Goal: Obtain resource: Download file/media

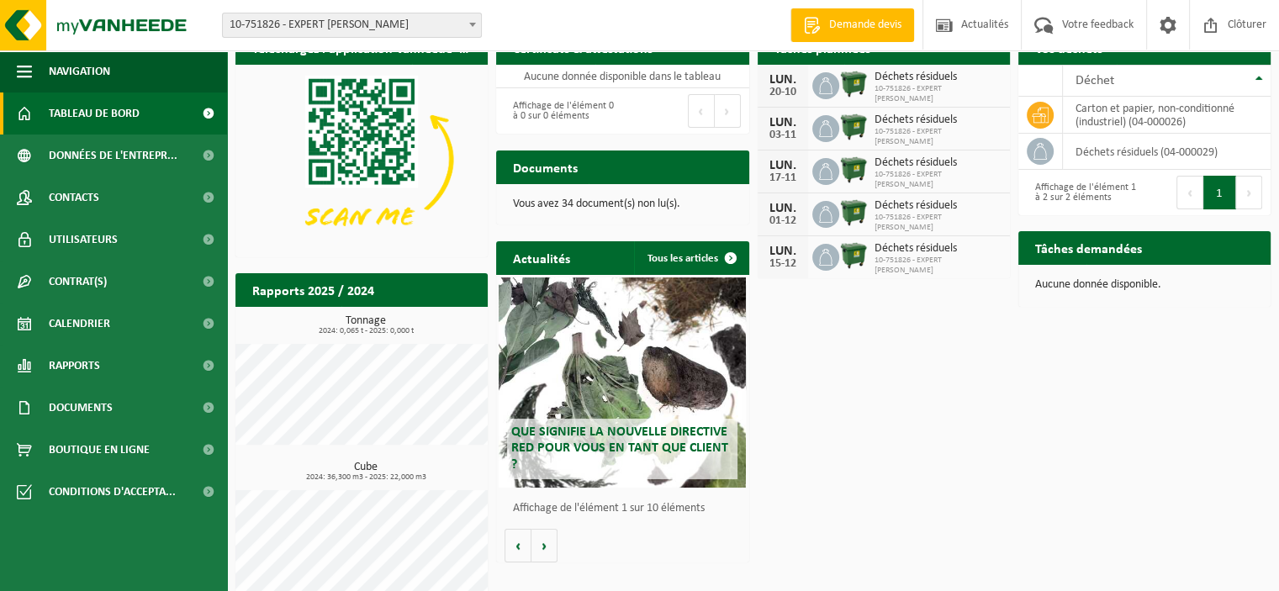
scroll to position [45, 0]
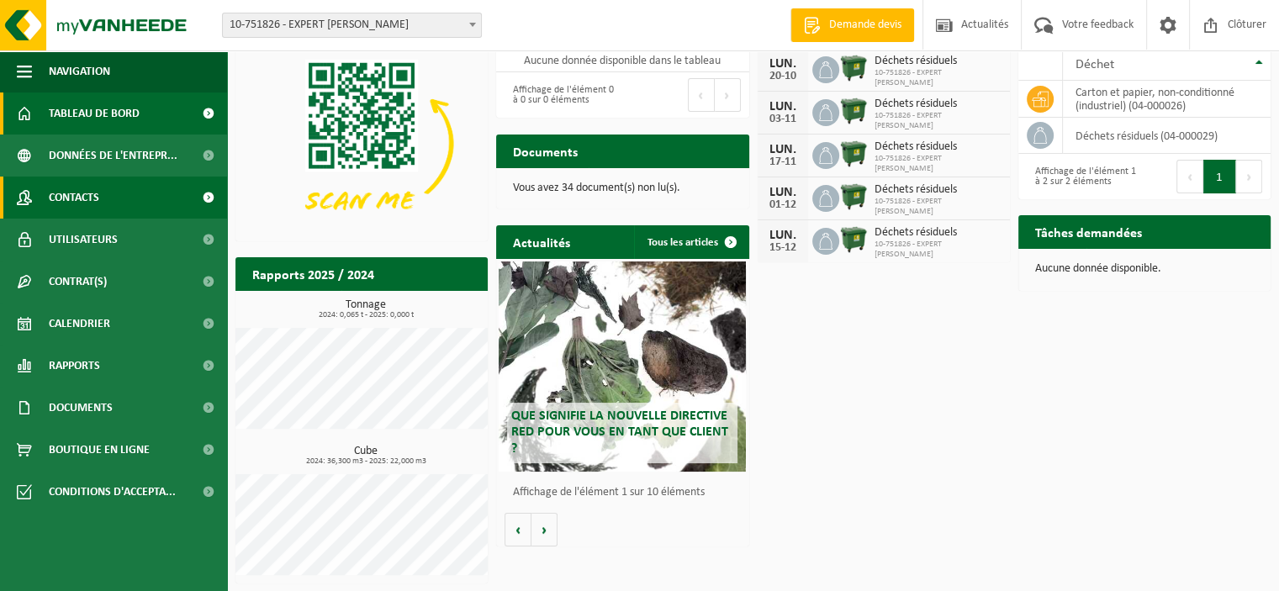
click at [60, 196] on span "Contacts" at bounding box center [74, 198] width 50 height 42
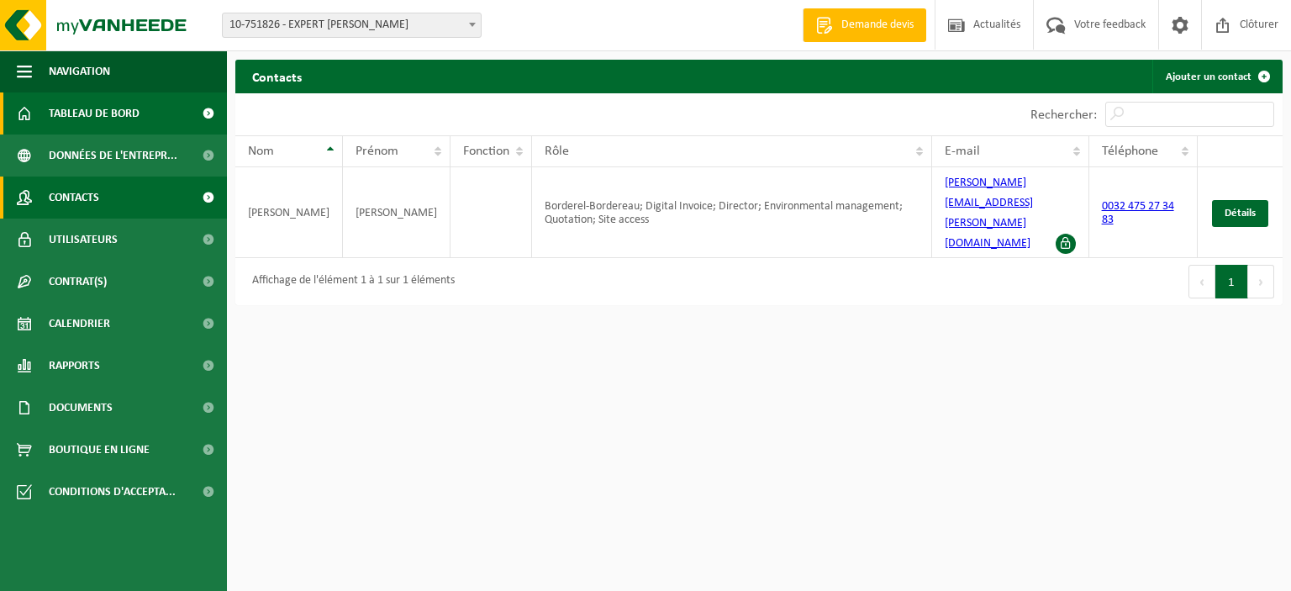
click at [120, 108] on span "Tableau de bord" at bounding box center [94, 113] width 91 height 42
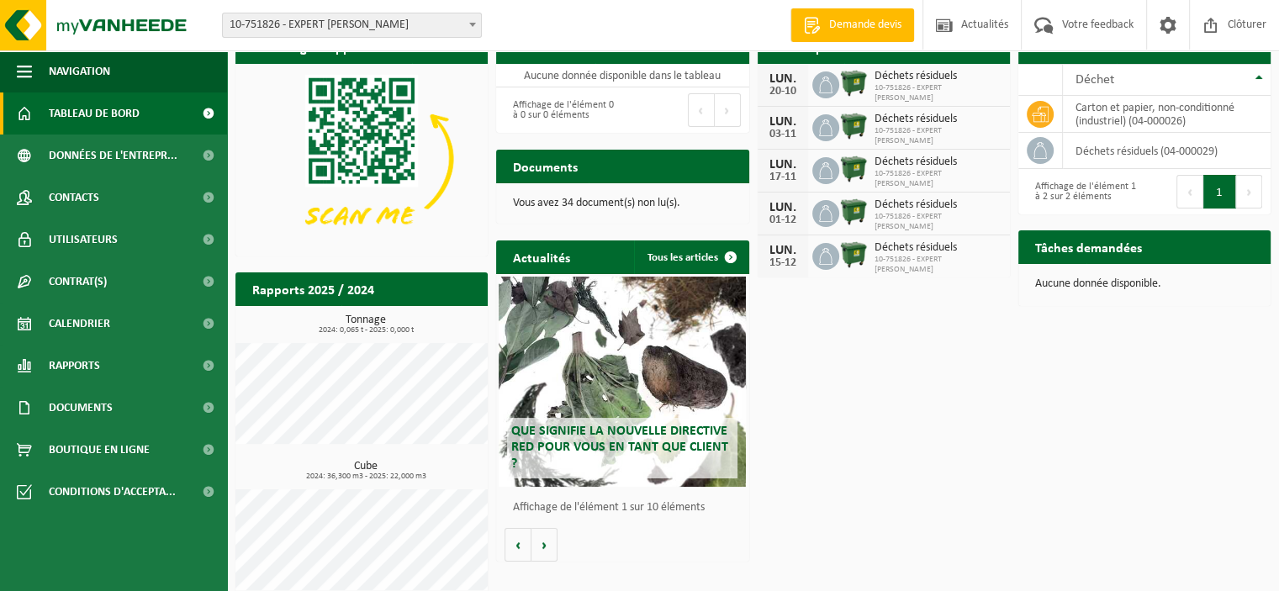
scroll to position [45, 0]
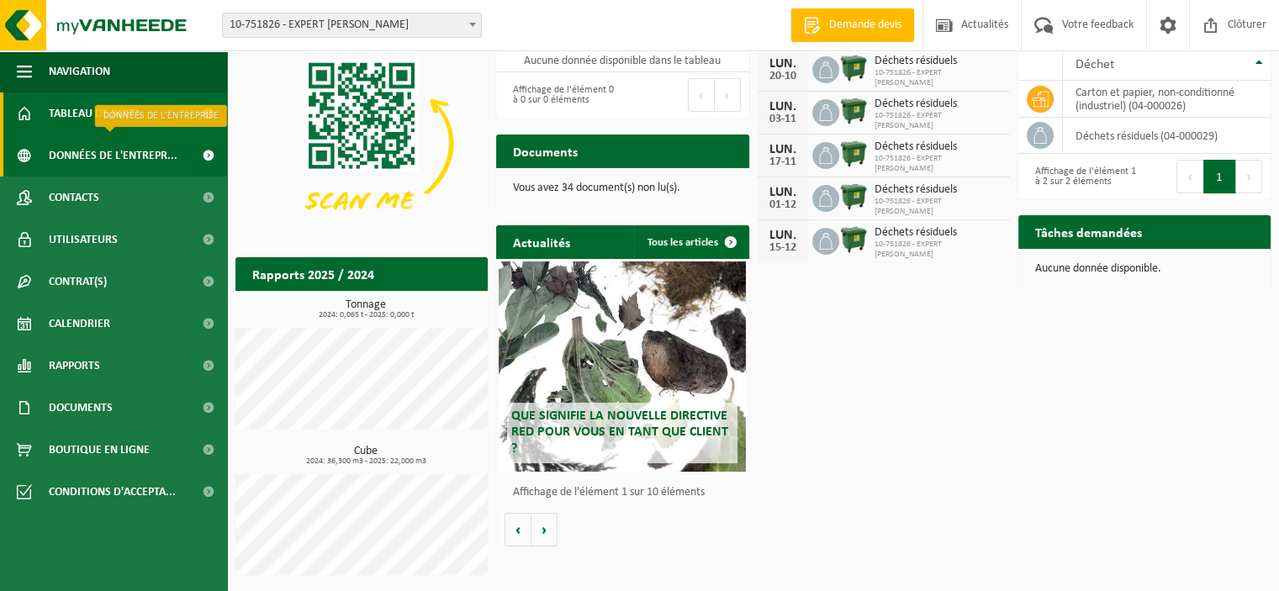
click at [67, 154] on span "Données de l'entrepr..." at bounding box center [113, 156] width 129 height 42
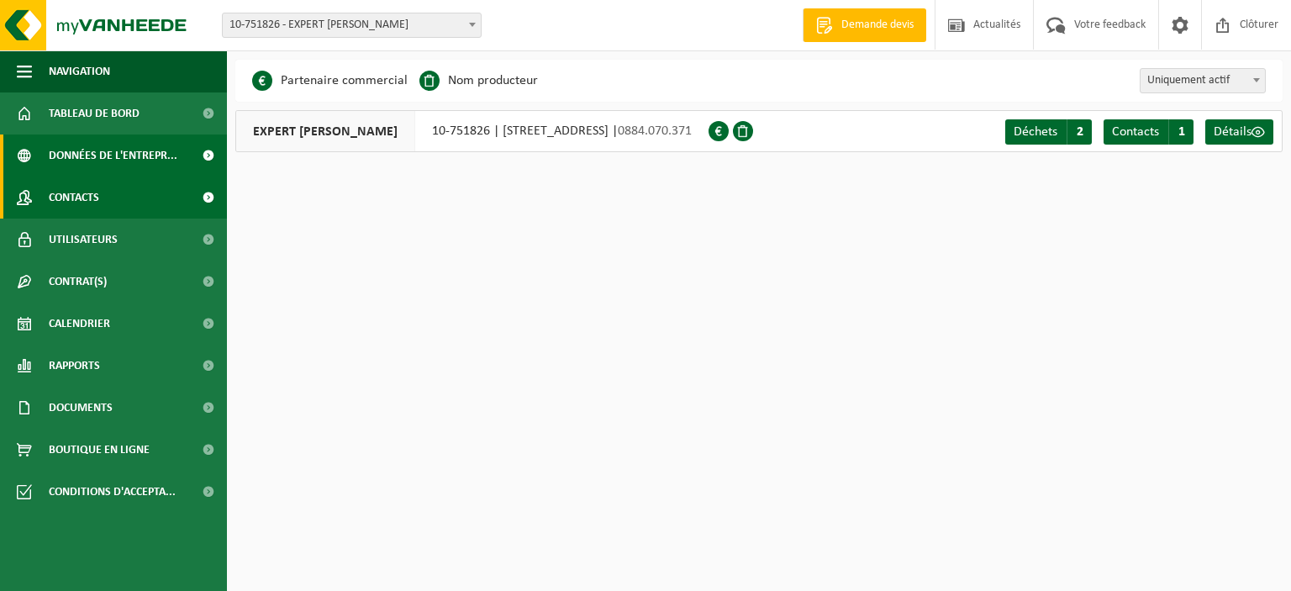
click at [68, 184] on span "Contacts" at bounding box center [74, 198] width 50 height 42
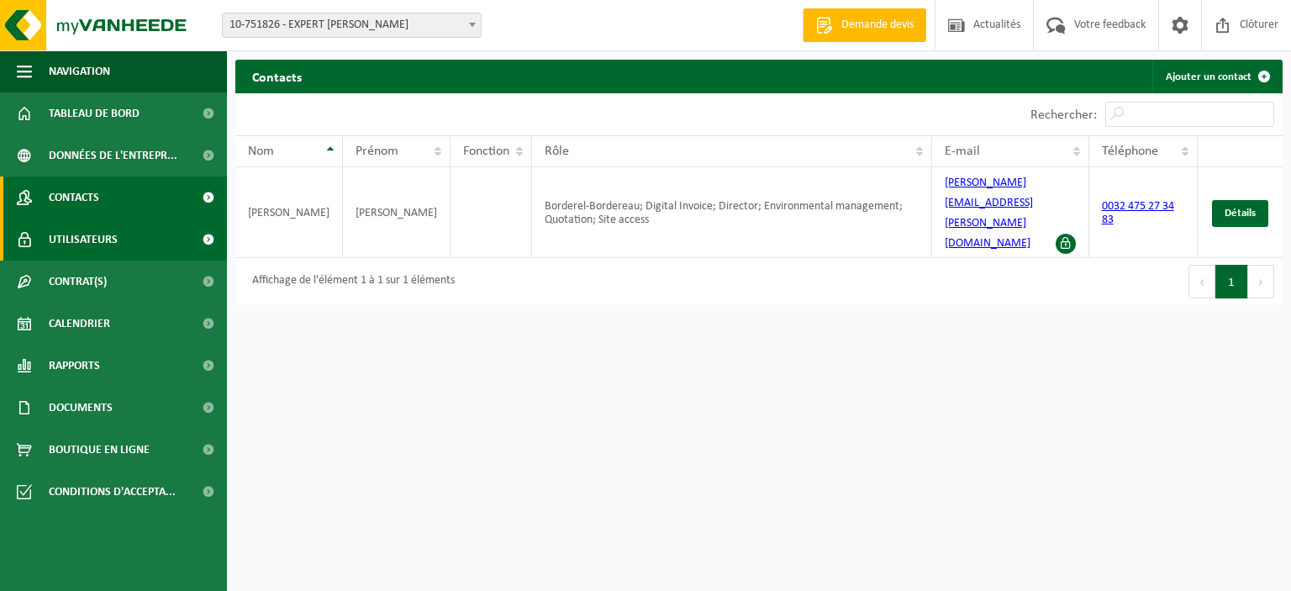
click at [77, 245] on span "Utilisateurs" at bounding box center [83, 240] width 69 height 42
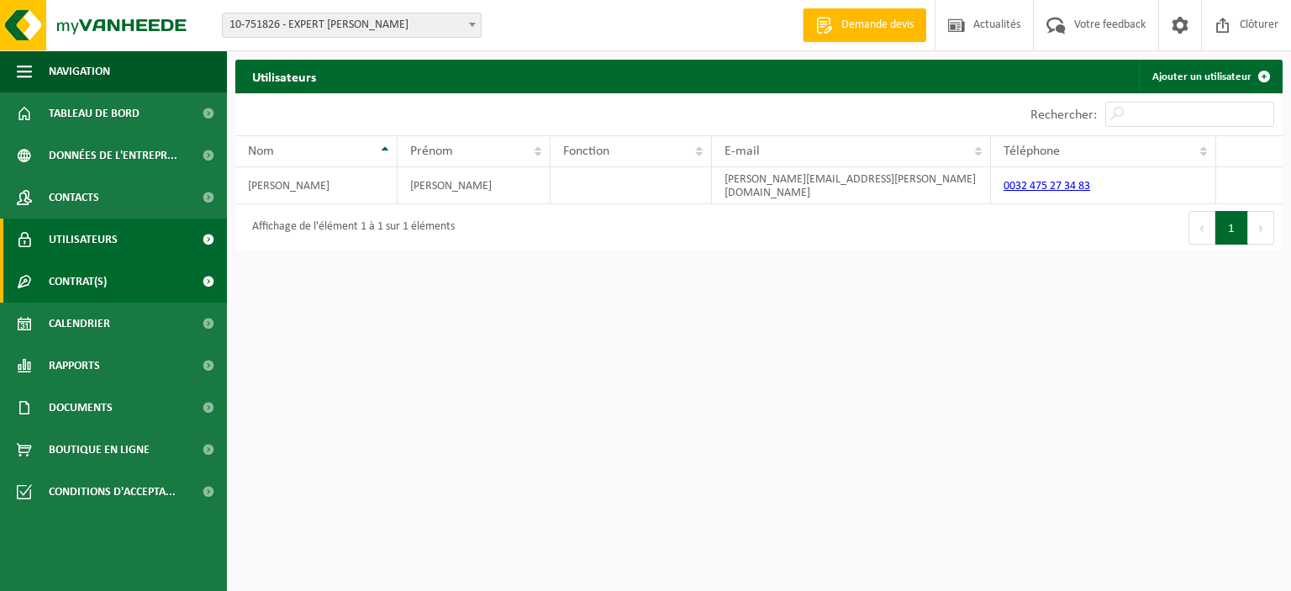
click at [113, 277] on link "Contrat(s)" at bounding box center [113, 282] width 227 height 42
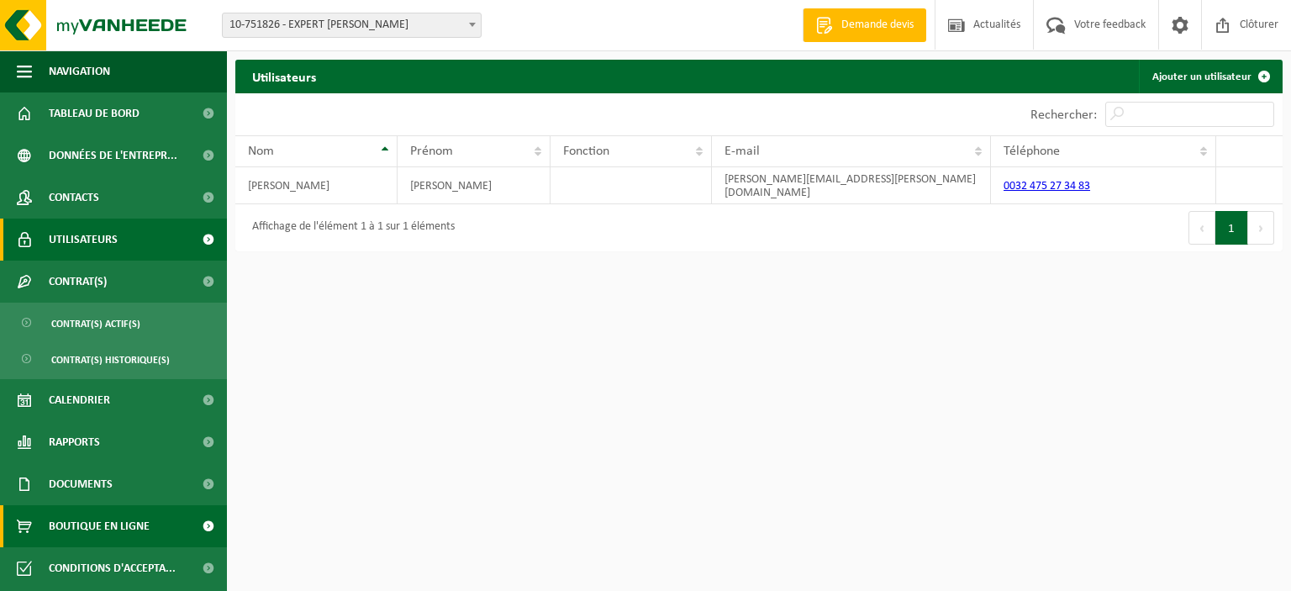
click at [94, 529] on span "Boutique en ligne" at bounding box center [99, 526] width 101 height 42
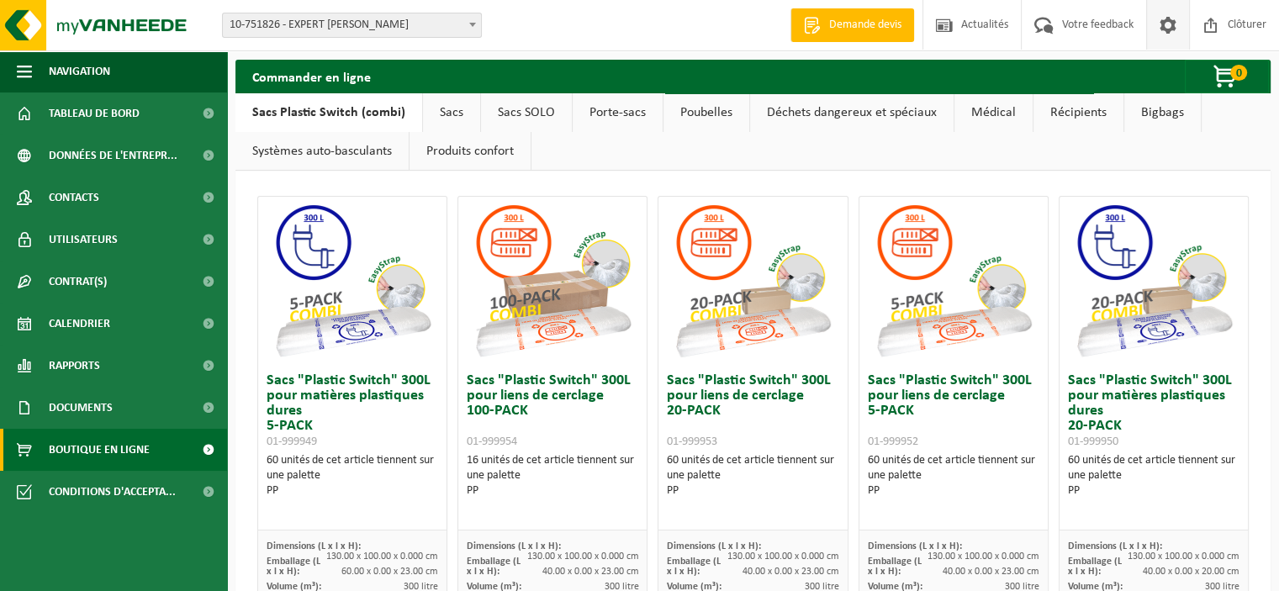
click at [1170, 19] on span at bounding box center [1167, 25] width 25 height 50
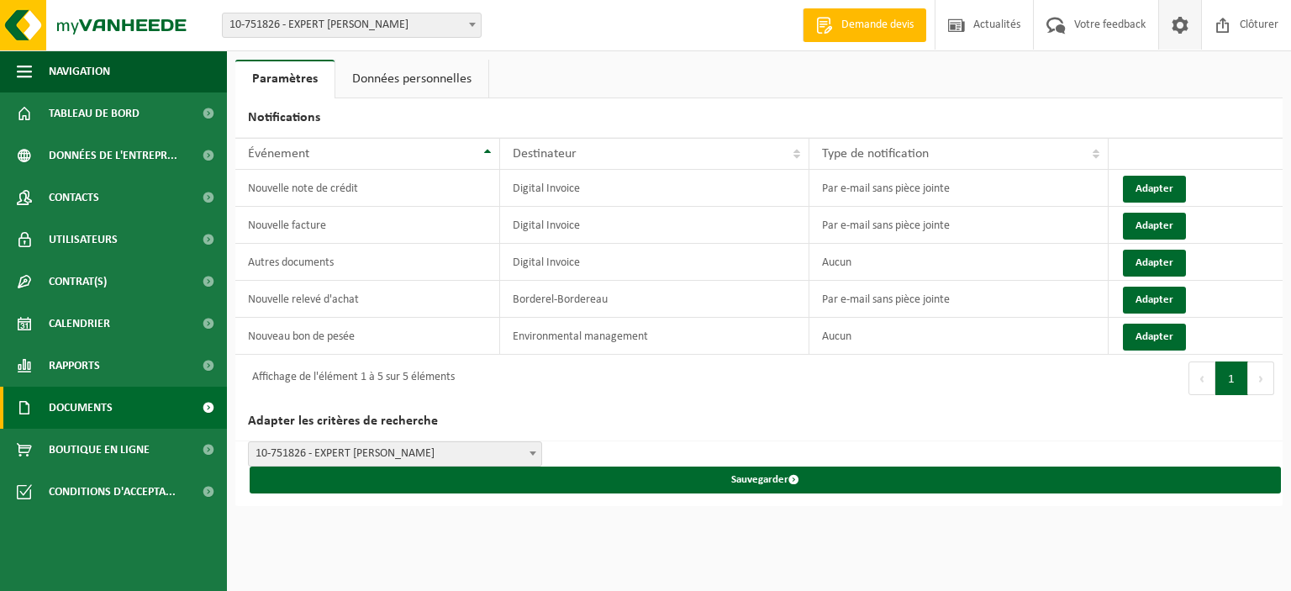
click at [75, 401] on span "Documents" at bounding box center [81, 408] width 64 height 42
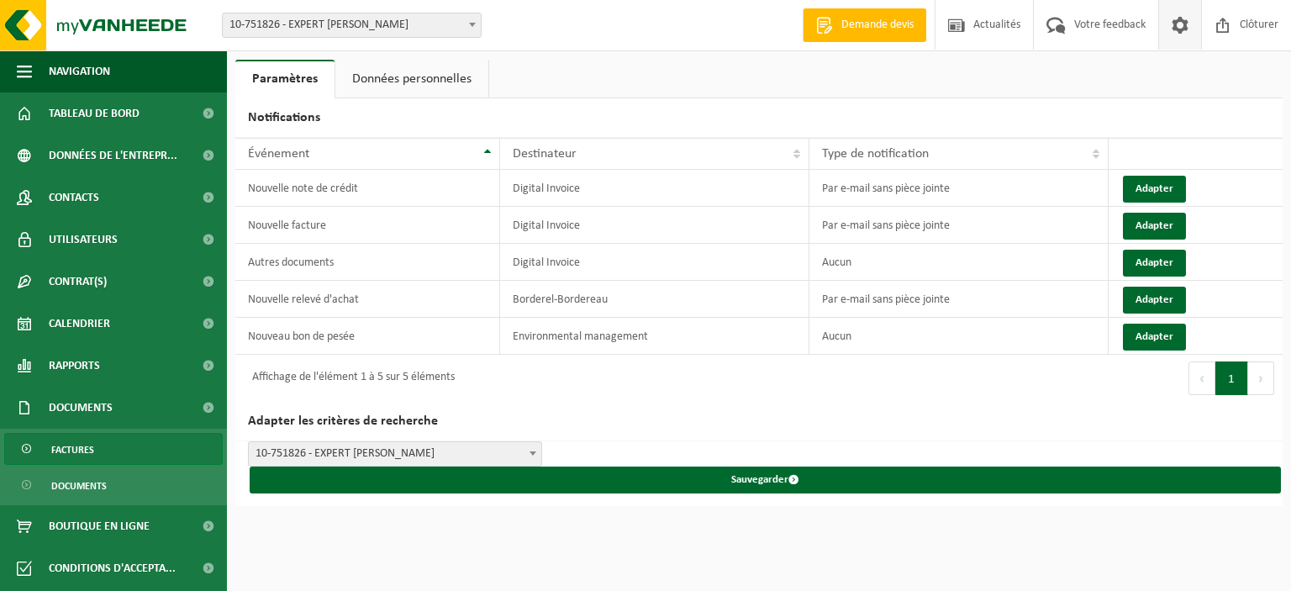
click at [71, 452] on span "Factures" at bounding box center [72, 450] width 43 height 32
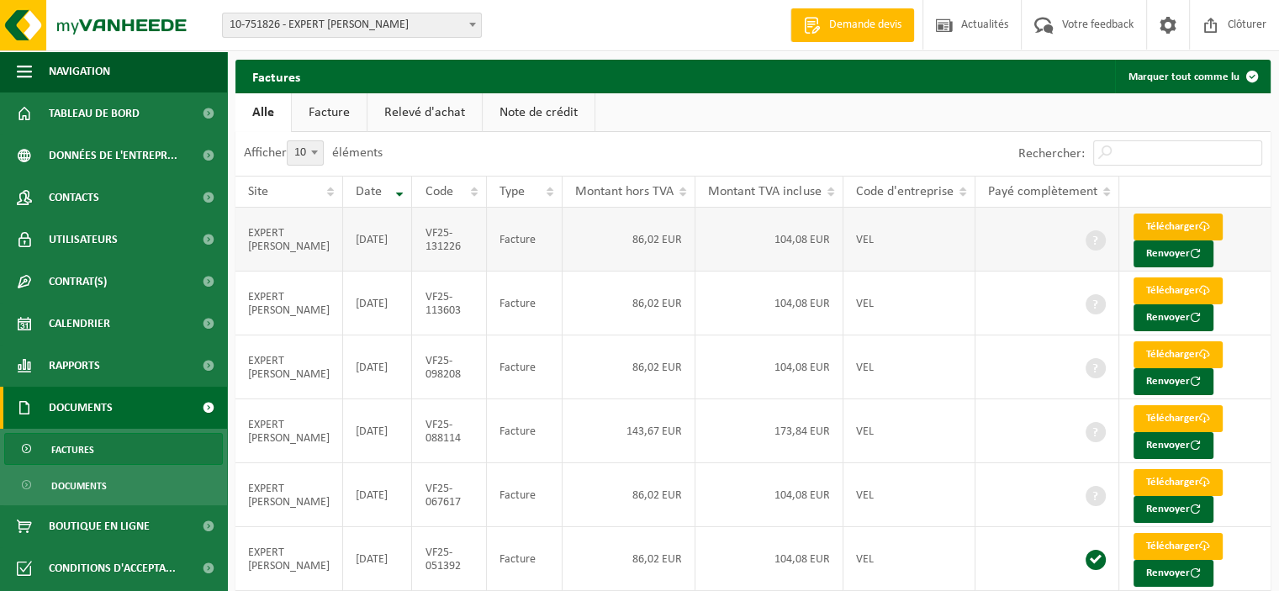
click at [1180, 229] on link "Télécharger" at bounding box center [1177, 227] width 89 height 27
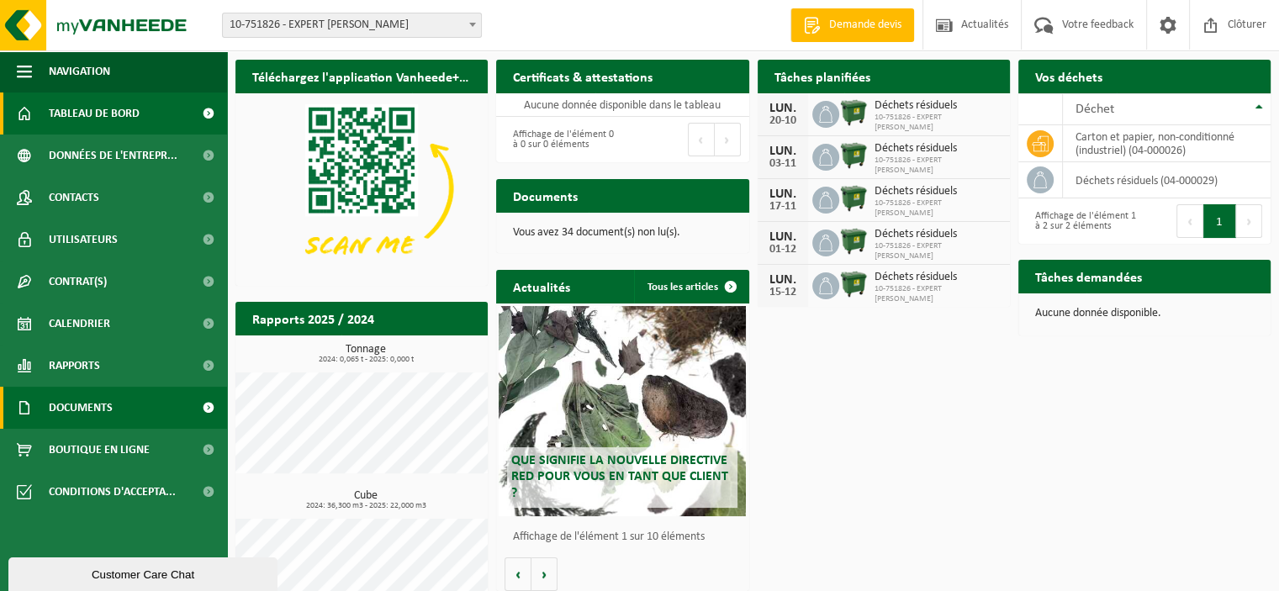
click at [94, 412] on span "Documents" at bounding box center [81, 408] width 64 height 42
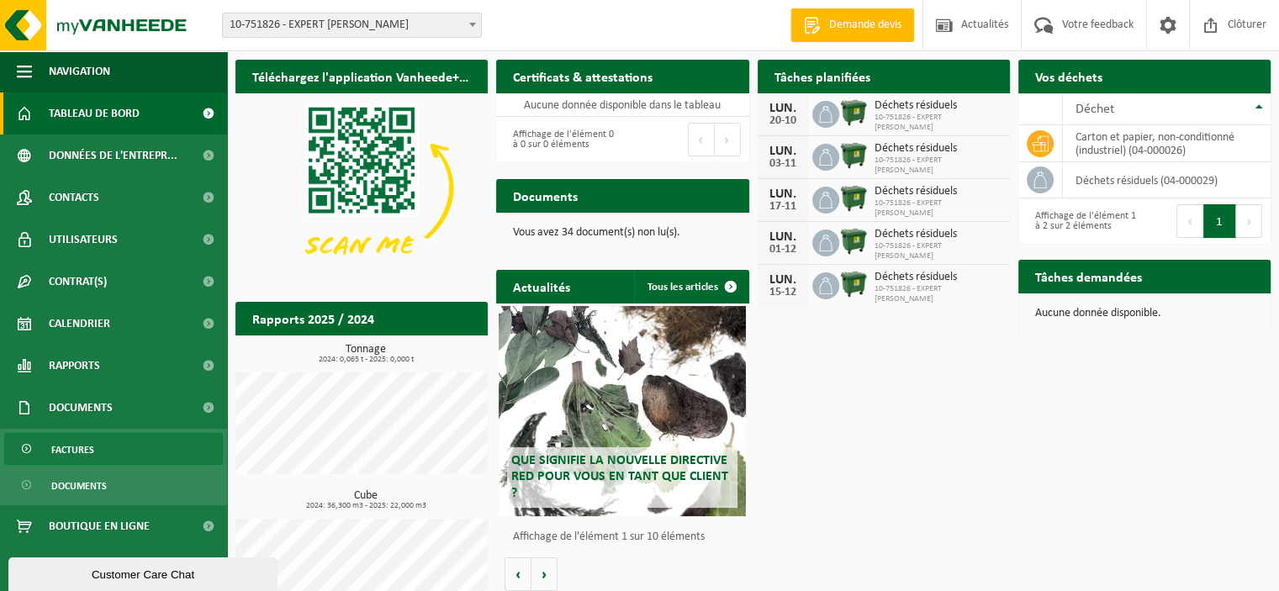
click at [91, 449] on span "Factures" at bounding box center [72, 450] width 43 height 32
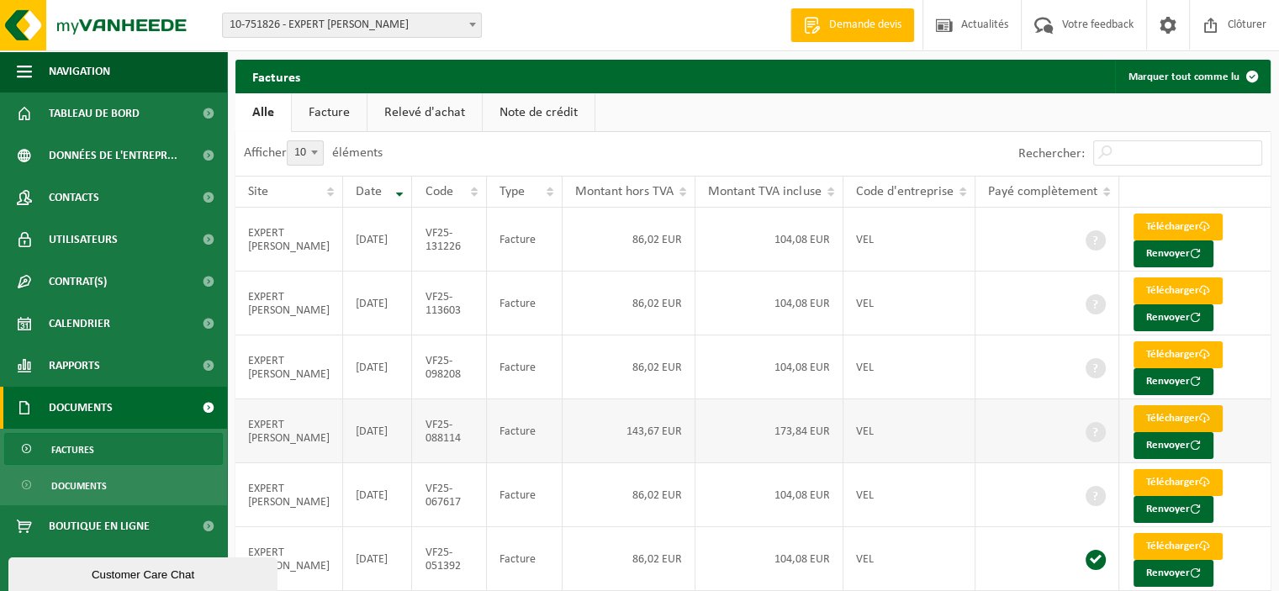
click at [1161, 420] on link "Télécharger" at bounding box center [1177, 418] width 89 height 27
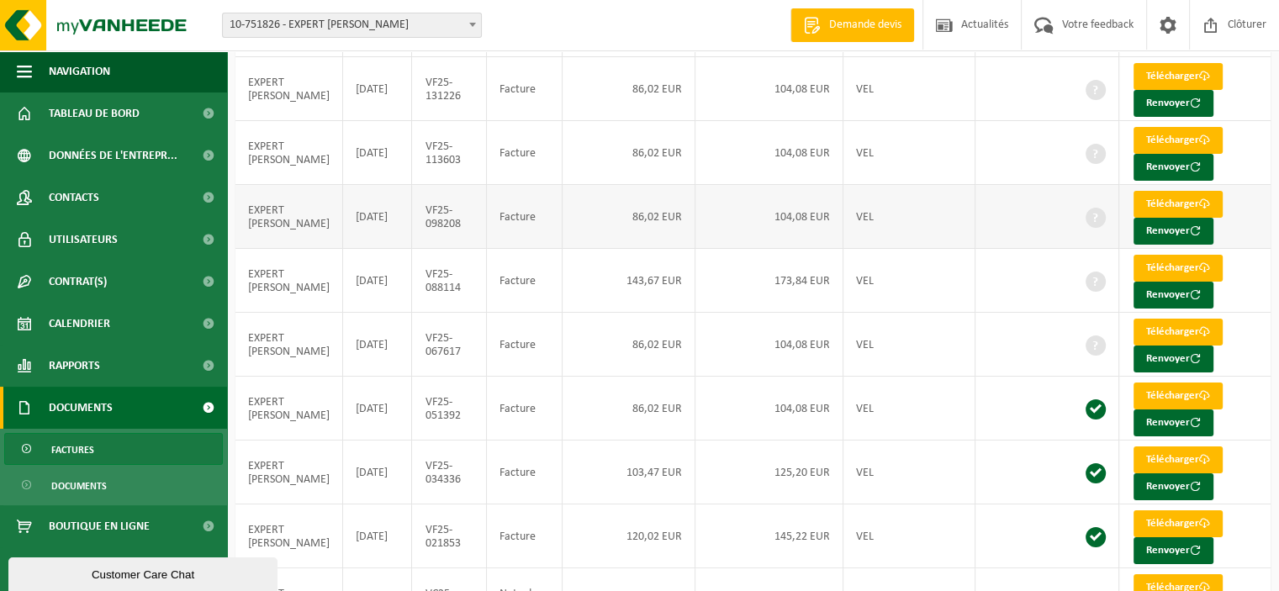
scroll to position [196, 0]
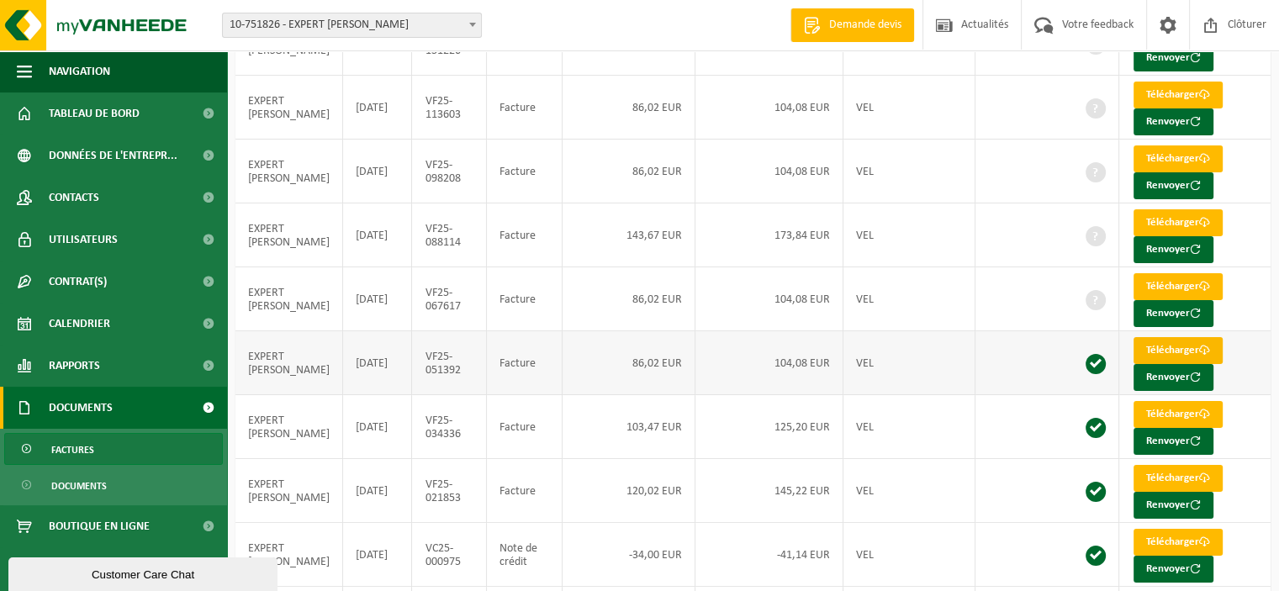
click at [1173, 350] on link "Télécharger" at bounding box center [1177, 350] width 89 height 27
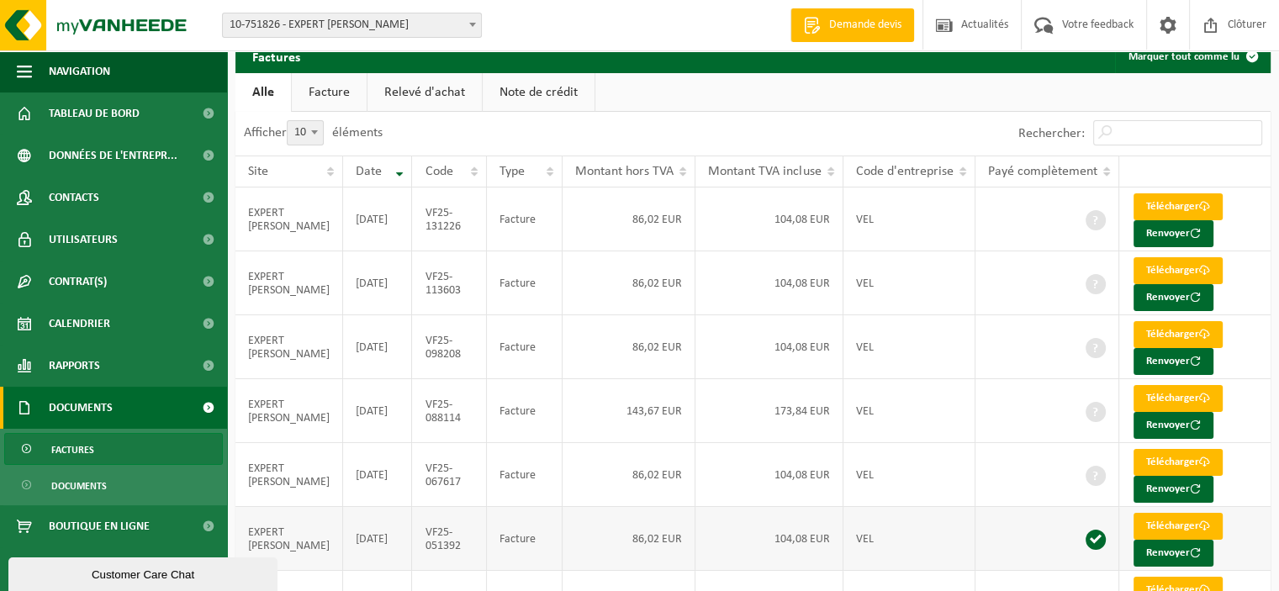
scroll to position [0, 0]
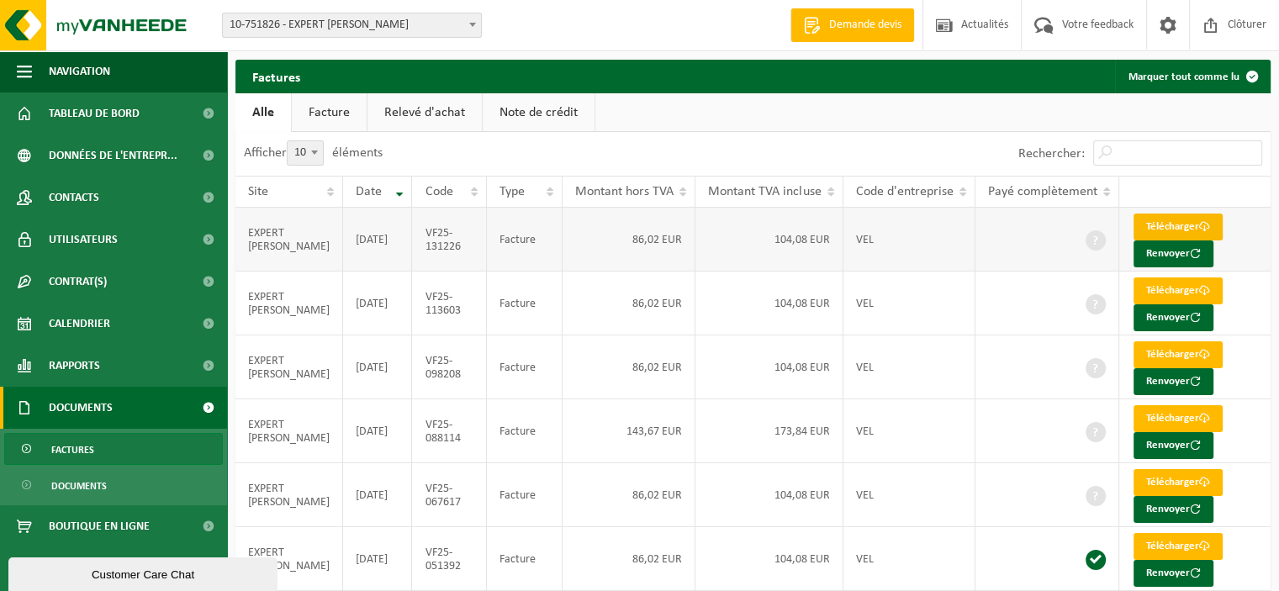
click at [1171, 230] on link "Télécharger" at bounding box center [1177, 227] width 89 height 27
click at [1160, 295] on link "Télécharger" at bounding box center [1177, 290] width 89 height 27
click at [1164, 415] on link "Télécharger" at bounding box center [1177, 418] width 89 height 27
drag, startPoint x: 421, startPoint y: 229, endPoint x: 455, endPoint y: 242, distance: 36.2
click at [455, 242] on td "VF25-131226" at bounding box center [449, 240] width 74 height 64
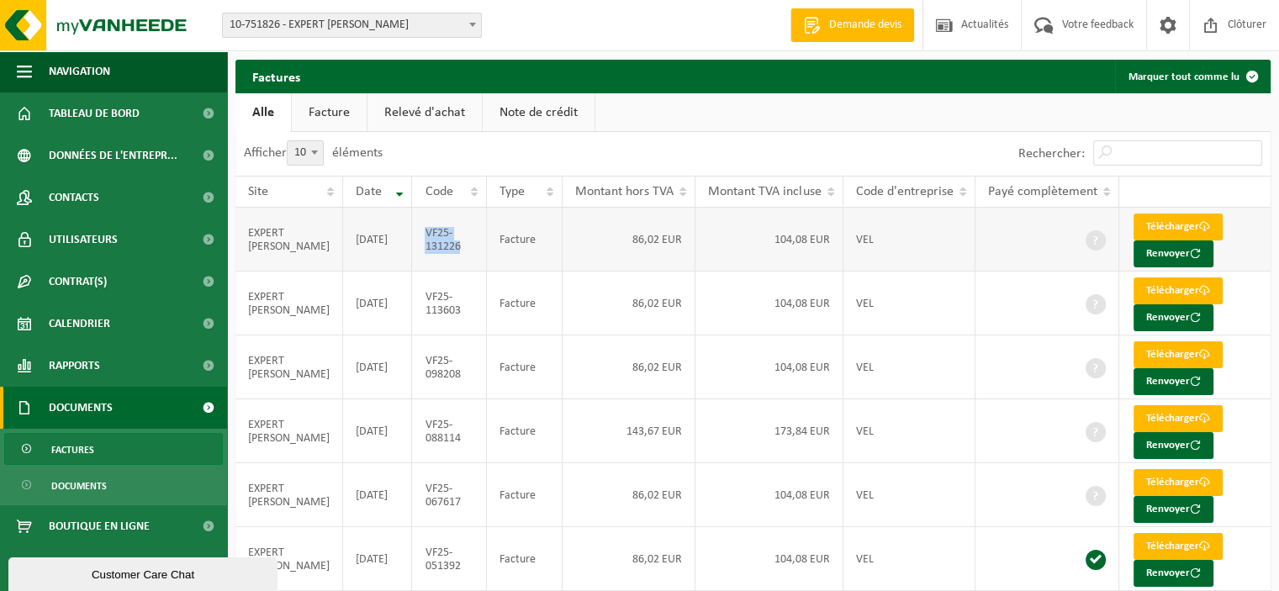
copy td "VF25-131226"
click at [423, 292] on td "VF25-113603" at bounding box center [449, 304] width 74 height 64
drag, startPoint x: 457, startPoint y: 309, endPoint x: 420, endPoint y: 297, distance: 38.8
click at [420, 297] on td "VF25-113603" at bounding box center [449, 304] width 74 height 64
copy td "VF25-113603"
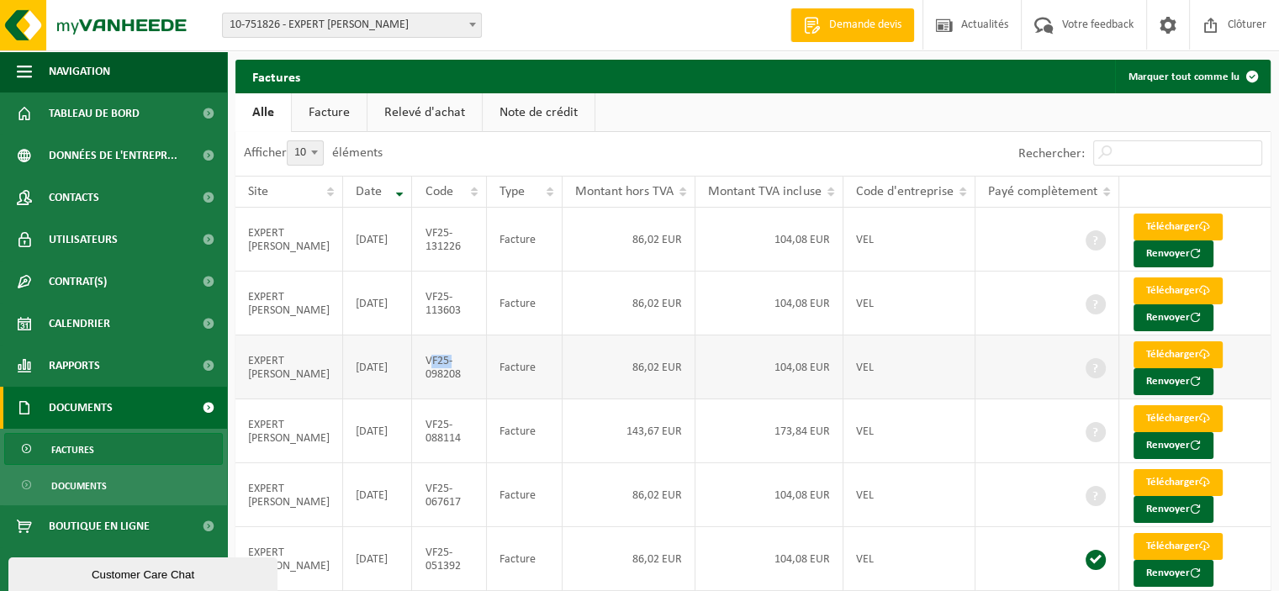
drag, startPoint x: 457, startPoint y: 366, endPoint x: 422, endPoint y: 356, distance: 35.9
click at [422, 356] on td "VF25-098208" at bounding box center [449, 367] width 74 height 64
click at [419, 353] on td "VF25-098208" at bounding box center [449, 367] width 74 height 64
drag, startPoint x: 419, startPoint y: 351, endPoint x: 451, endPoint y: 366, distance: 35.4
click at [461, 374] on td "VF25-098208" at bounding box center [449, 367] width 74 height 64
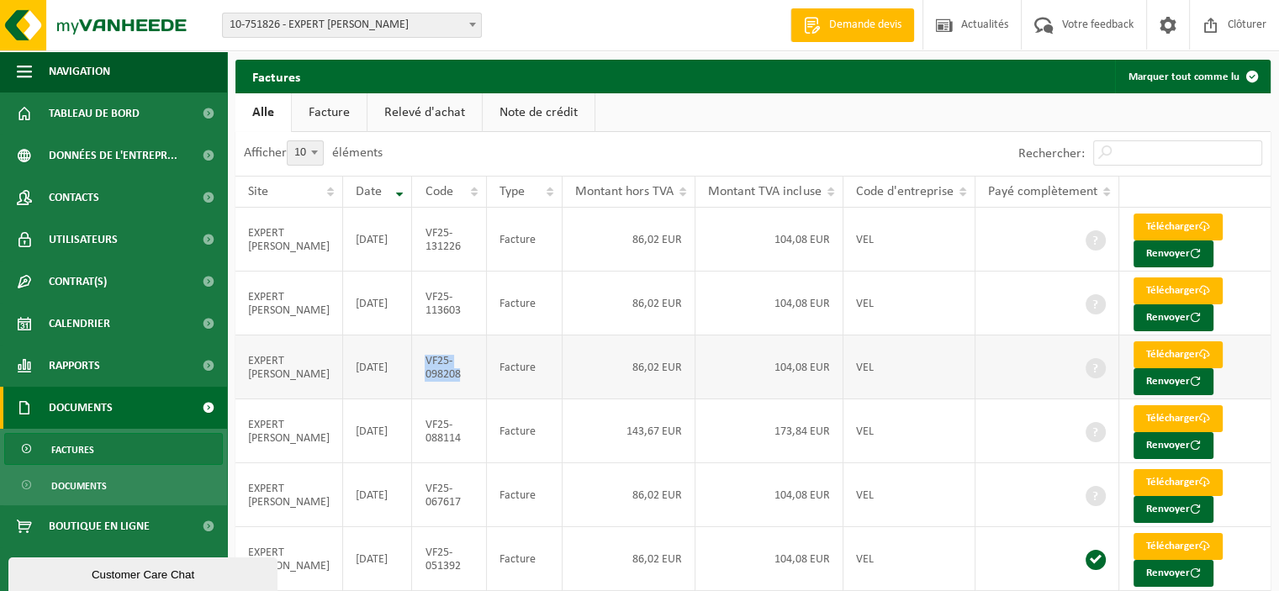
copy td "VF25-098208"
click at [469, 430] on td "VF25-088114" at bounding box center [449, 431] width 74 height 64
drag, startPoint x: 460, startPoint y: 436, endPoint x: 420, endPoint y: 426, distance: 41.6
click at [420, 426] on td "VF25-088114" at bounding box center [449, 431] width 74 height 64
copy td "VF25-088114"
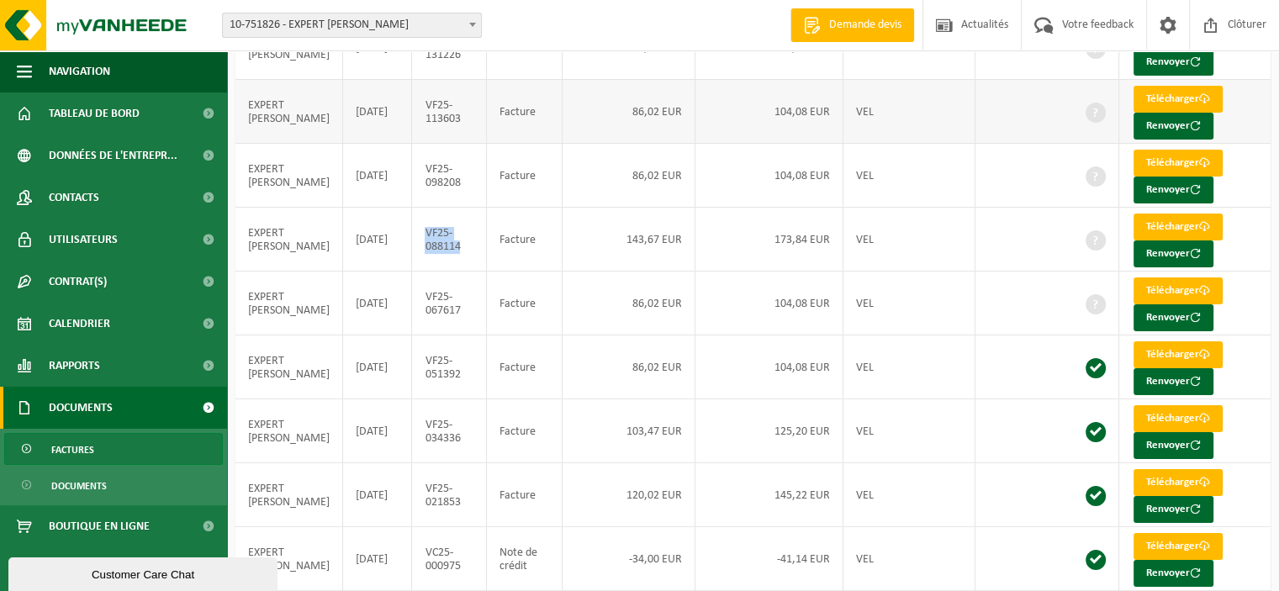
scroll to position [196, 0]
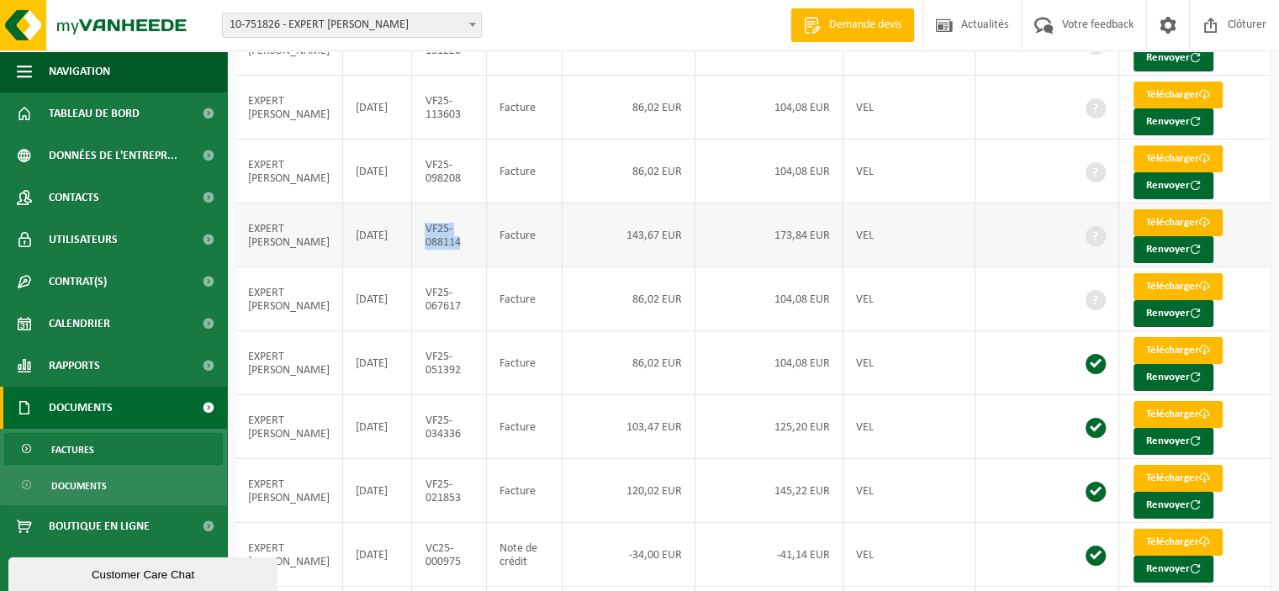
click at [1185, 221] on link "Télécharger" at bounding box center [1177, 222] width 89 height 27
click at [1160, 283] on link "Télécharger" at bounding box center [1177, 286] width 89 height 27
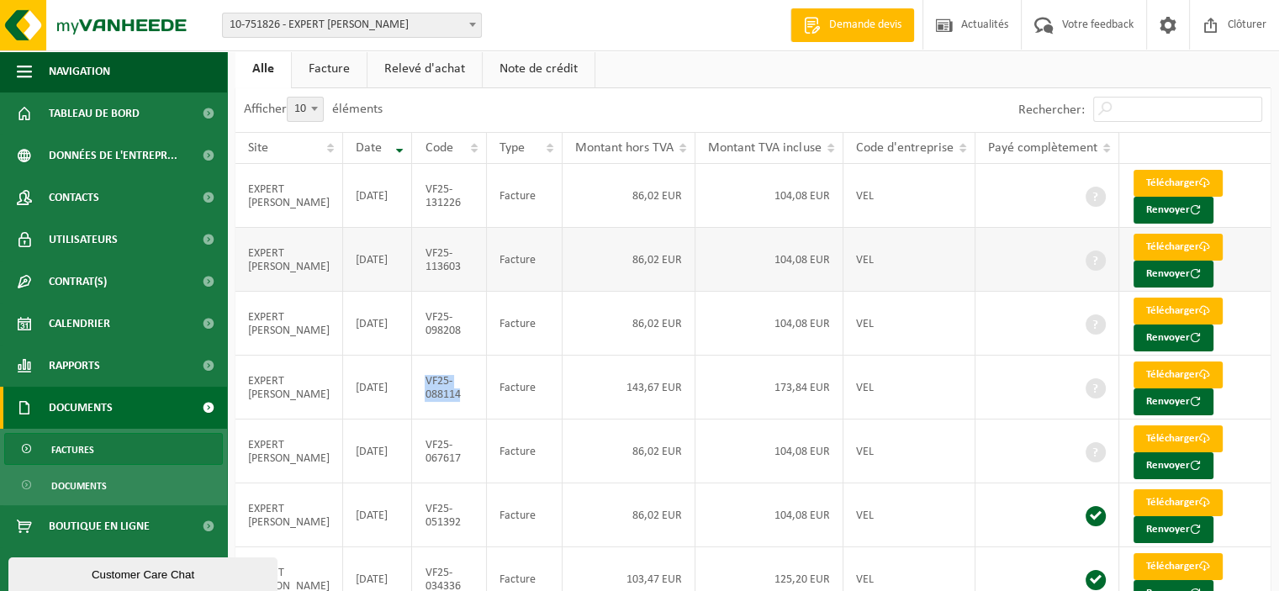
scroll to position [0, 0]
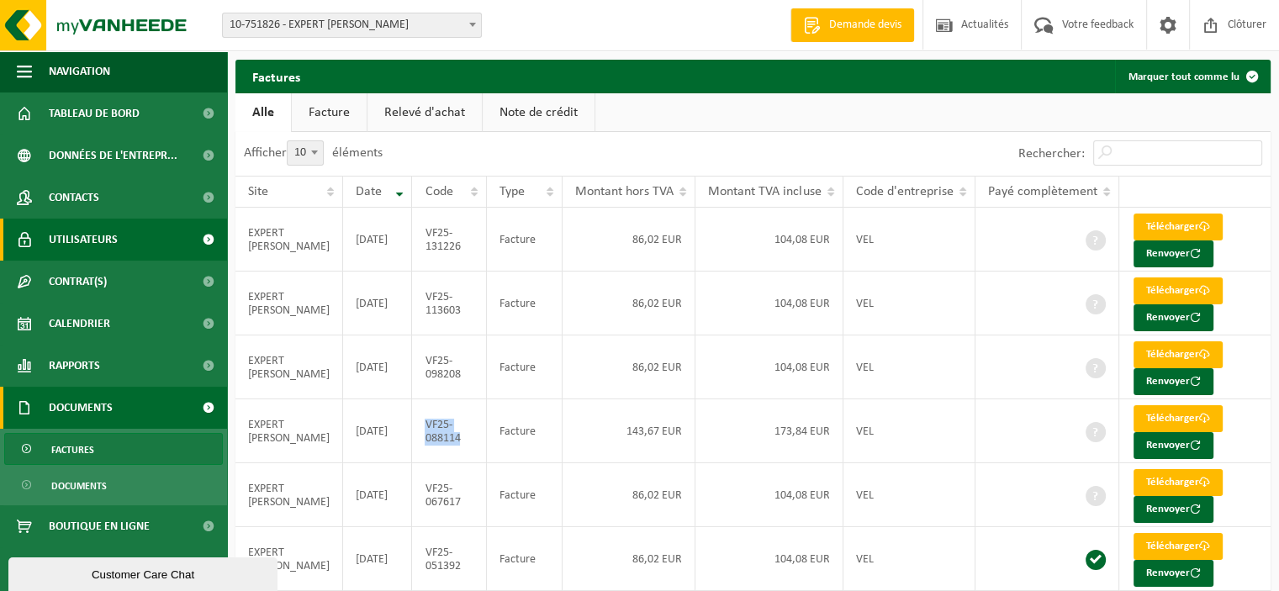
click at [89, 230] on span "Utilisateurs" at bounding box center [83, 240] width 69 height 42
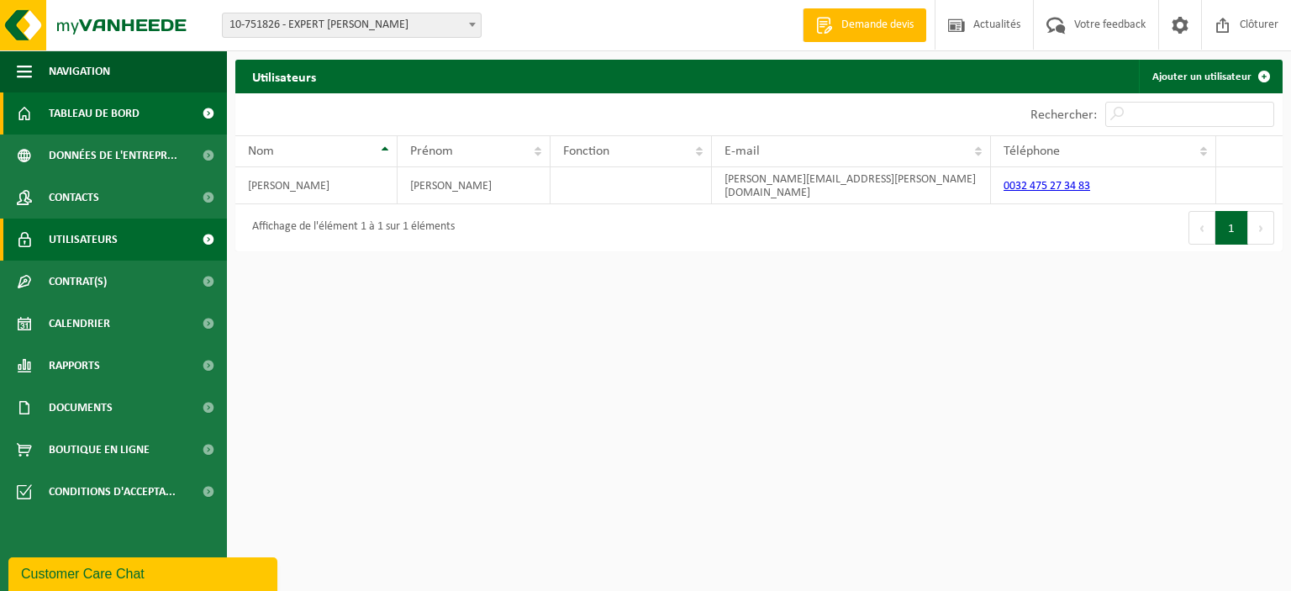
click at [113, 114] on span "Tableau de bord" at bounding box center [94, 113] width 91 height 42
